Goal: Information Seeking & Learning: Find specific fact

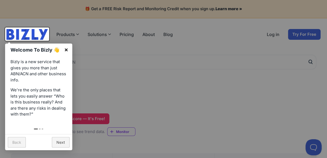
click at [69, 49] on link "×" at bounding box center [66, 50] width 12 height 12
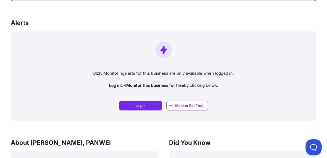
scroll to position [296, 0]
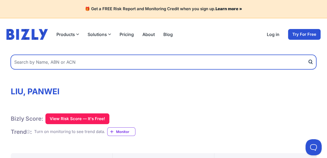
drag, startPoint x: 83, startPoint y: 63, endPoint x: 82, endPoint y: 59, distance: 4.1
click at [83, 63] on input "text" at bounding box center [164, 62] width 306 height 15
type input "Buildtop"
click at [308, 55] on button "submit" at bounding box center [312, 62] width 9 height 15
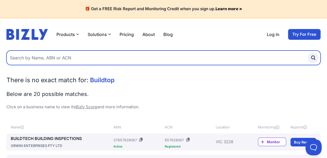
click at [47, 57] on input "text" at bounding box center [163, 58] width 314 height 15
type input "SBRGroup"
click at [308, 52] on button "submit" at bounding box center [313, 57] width 11 height 11
